Goal: Task Accomplishment & Management: Complete application form

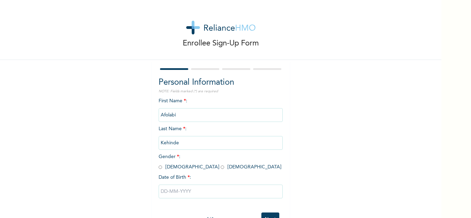
scroll to position [24, 0]
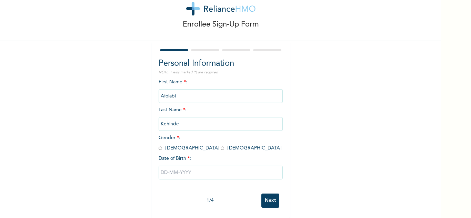
click at [221, 145] on input "radio" at bounding box center [222, 148] width 3 height 7
radio input "true"
click at [191, 169] on input "text" at bounding box center [221, 173] width 124 height 14
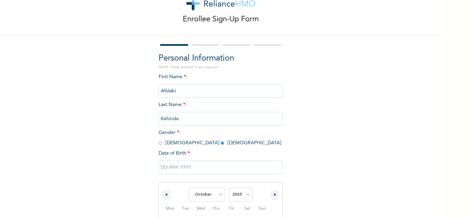
scroll to position [95, 0]
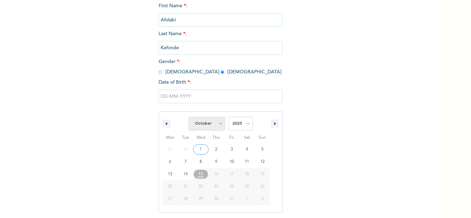
click at [217, 123] on select "January February March April May June July August September October November De…" at bounding box center [206, 124] width 37 height 14
select select "4"
click at [188, 117] on select "January February March April May June July August September October November De…" at bounding box center [206, 124] width 37 height 14
click at [240, 119] on select "2025 2024 2023 2022 2021 2020 2019 2018 2017 2016 2015 2014 2013 2012 2011 2010…" at bounding box center [240, 124] width 24 height 14
select select "2002"
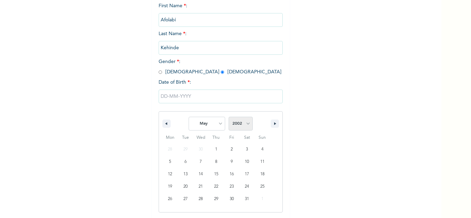
click at [228, 117] on select "2025 2024 2023 2022 2021 2020 2019 2018 2017 2016 2015 2014 2013 2012 2011 2010…" at bounding box center [240, 124] width 24 height 14
type input "[DATE]"
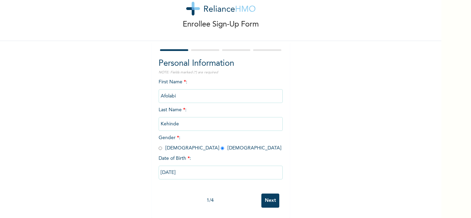
click at [272, 194] on input "Next" at bounding box center [270, 201] width 18 height 14
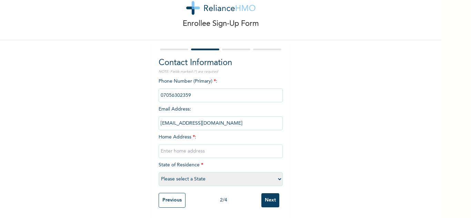
scroll to position [25, 0]
click at [195, 145] on input "text" at bounding box center [221, 151] width 124 height 14
type input "[STREET_ADDRESS][PERSON_NAME]"
click at [219, 173] on select "Please select a State [PERSON_NAME] (FCT) [PERSON_NAME] Ibom [GEOGRAPHIC_DATA] …" at bounding box center [221, 179] width 124 height 14
select select "25"
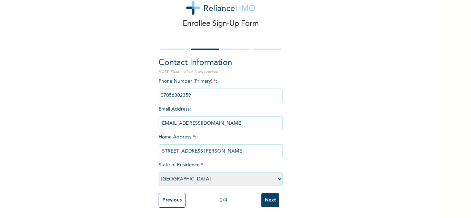
click at [159, 172] on select "Please select a State [PERSON_NAME] (FCT) [PERSON_NAME] Ibom [GEOGRAPHIC_DATA] …" at bounding box center [221, 179] width 124 height 14
click at [268, 193] on input "Next" at bounding box center [270, 200] width 18 height 14
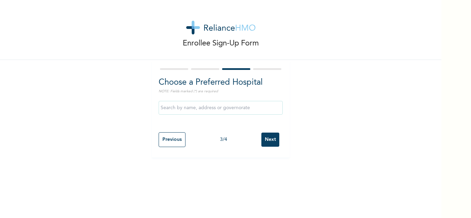
drag, startPoint x: 238, startPoint y: 98, endPoint x: 234, endPoint y: 105, distance: 8.3
click at [234, 105] on div at bounding box center [221, 108] width 124 height 21
click at [234, 105] on input "text" at bounding box center [221, 108] width 124 height 14
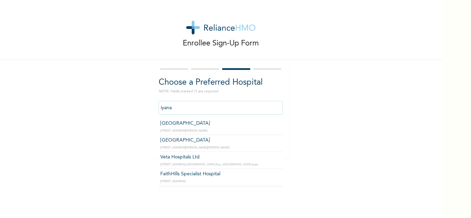
type input "[GEOGRAPHIC_DATA]"
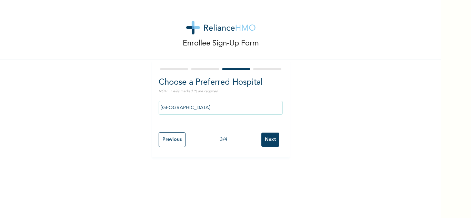
click at [270, 141] on input "Next" at bounding box center [270, 140] width 18 height 14
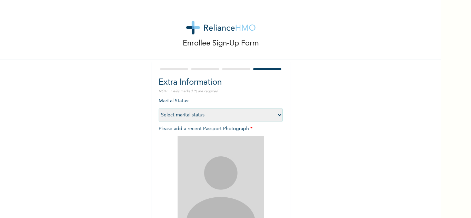
click at [254, 116] on select "Select marital status [DEMOGRAPHIC_DATA] Married [DEMOGRAPHIC_DATA] Widow/[DEMO…" at bounding box center [221, 115] width 124 height 14
select select "1"
click at [159, 108] on select "Select marital status [DEMOGRAPHIC_DATA] Married [DEMOGRAPHIC_DATA] Widow/[DEMO…" at bounding box center [221, 115] width 124 height 14
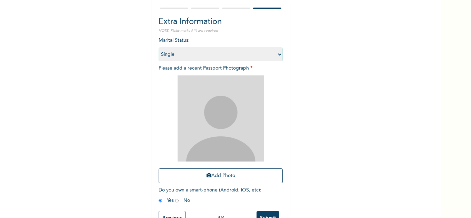
scroll to position [61, 0]
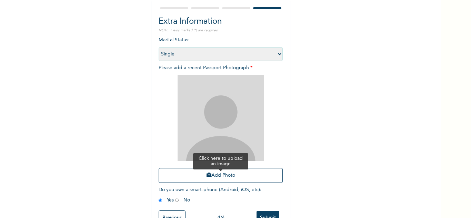
click at [219, 176] on button "Add Photo" at bounding box center [221, 175] width 124 height 15
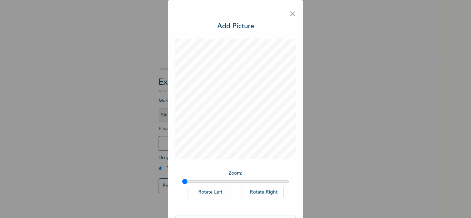
scroll to position [22, 0]
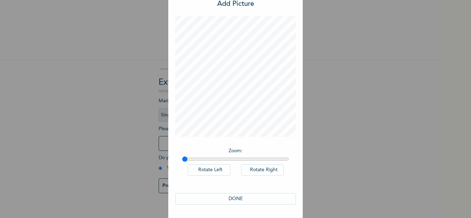
click at [259, 197] on button "DONE" at bounding box center [235, 198] width 121 height 11
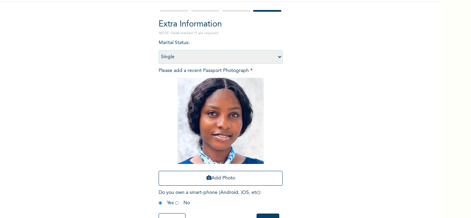
scroll to position [84, 0]
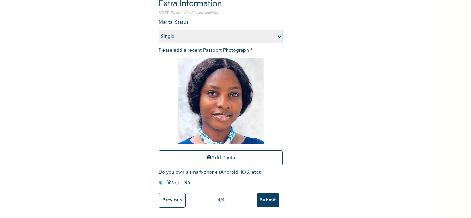
click at [268, 194] on input "Submit" at bounding box center [267, 200] width 23 height 14
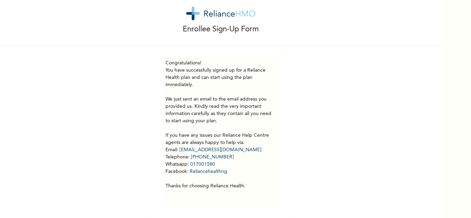
scroll to position [19, 0]
